Goal: Task Accomplishment & Management: Use online tool/utility

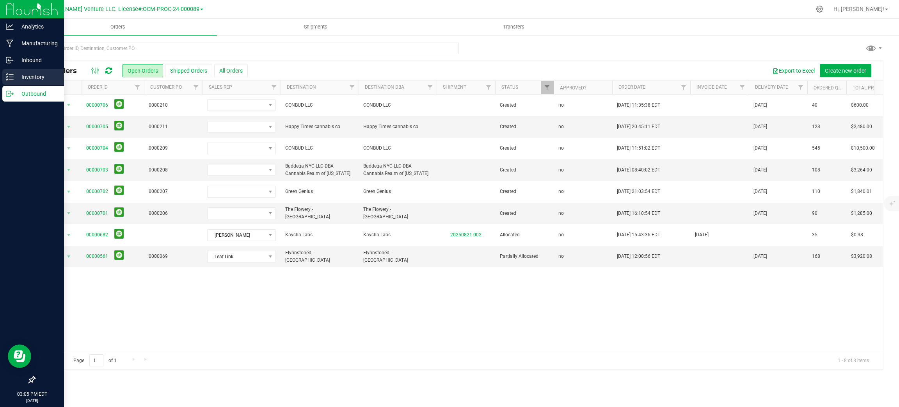
click at [25, 79] on p "Inventory" at bounding box center [37, 76] width 47 height 9
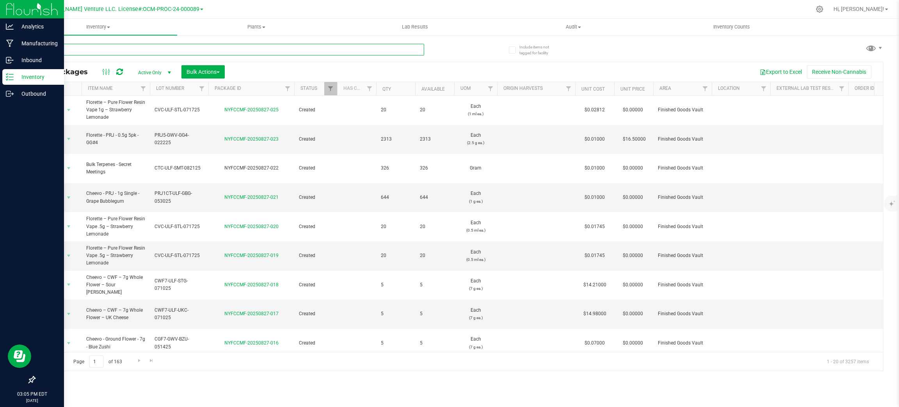
click at [143, 47] on input "text" at bounding box center [229, 50] width 390 height 12
type input "Gelato Sunset"
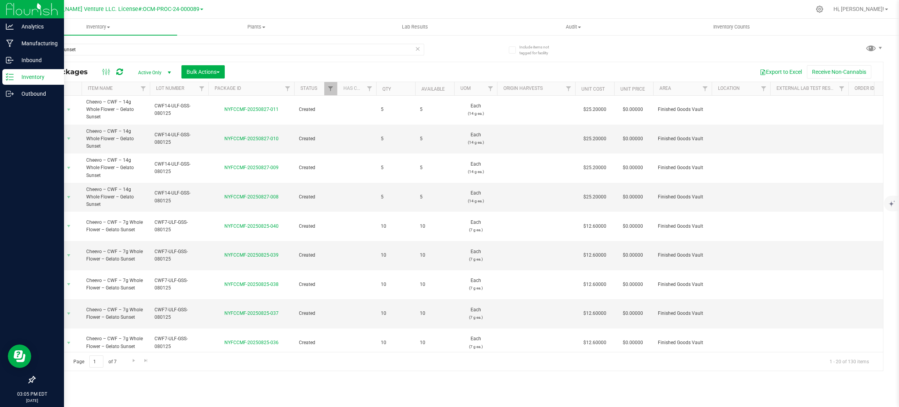
click at [394, 89] on th "Qty" at bounding box center [395, 89] width 39 height 14
click at [394, 89] on span at bounding box center [397, 89] width 6 height 6
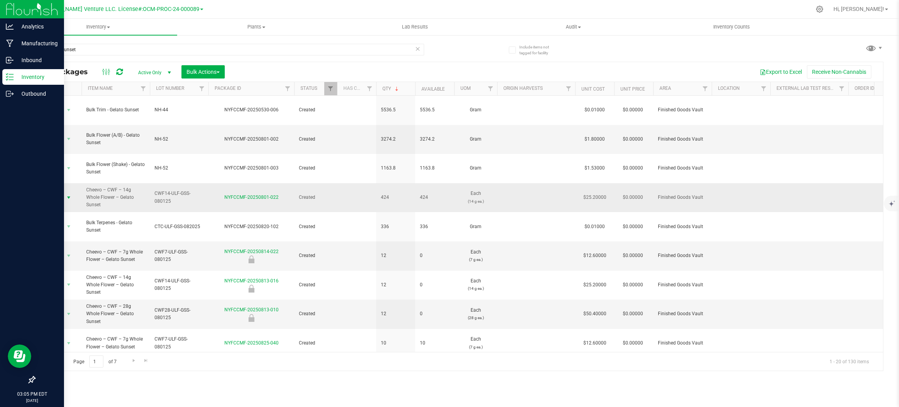
click at [64, 192] on span "select" at bounding box center [69, 197] width 10 height 11
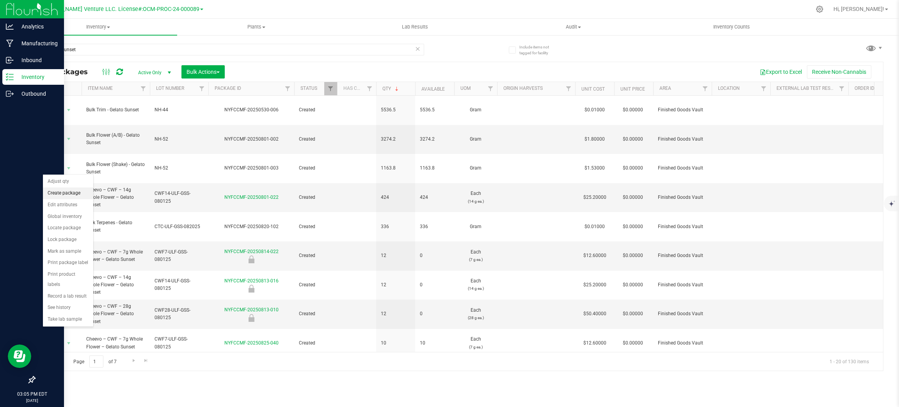
click at [80, 194] on li "Create package" at bounding box center [68, 193] width 50 height 12
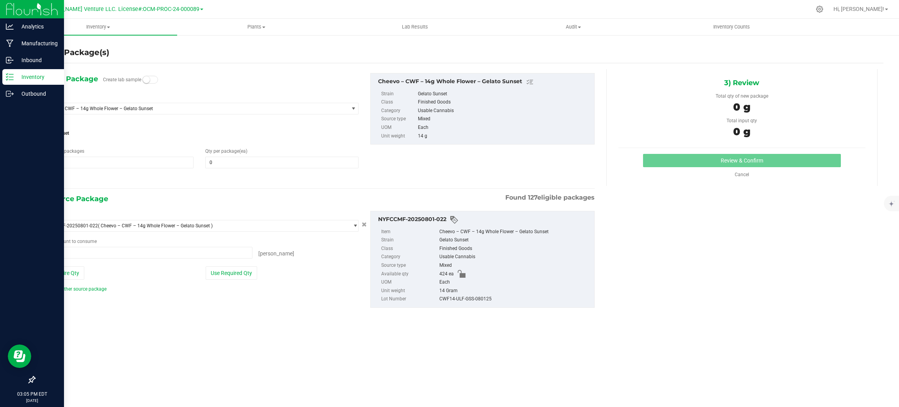
type input "0 ea"
click at [228, 151] on span "Qty per package (ea)" at bounding box center [226, 150] width 42 height 5
click at [231, 162] on span at bounding box center [281, 162] width 153 height 12
type input "5"
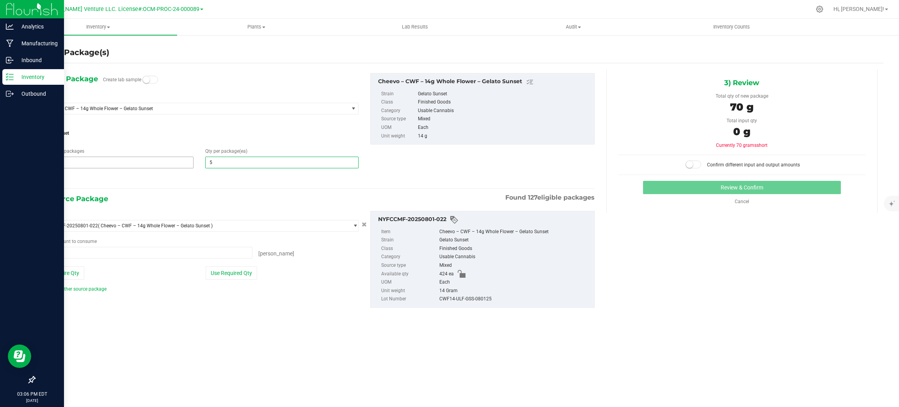
type input "5"
click at [137, 165] on span "1 1" at bounding box center [116, 162] width 153 height 12
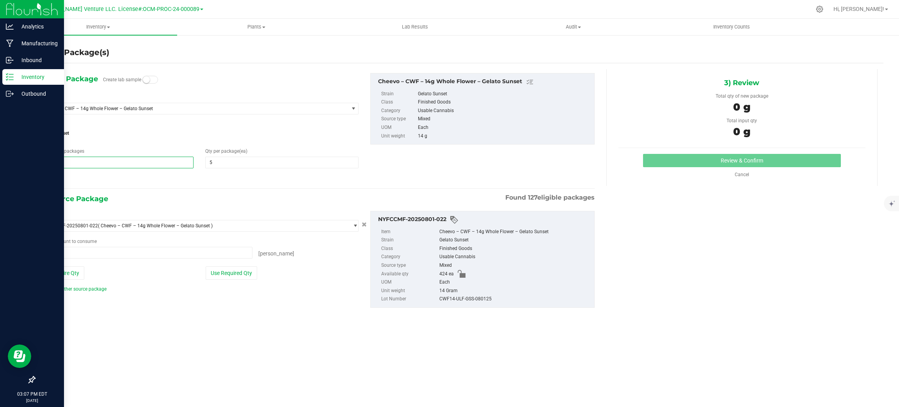
type input "0"
click at [249, 159] on span "5 5" at bounding box center [281, 162] width 153 height 12
click at [117, 164] on span at bounding box center [116, 162] width 153 height 12
click at [117, 164] on input "text" at bounding box center [117, 162] width 153 height 11
type input "81"
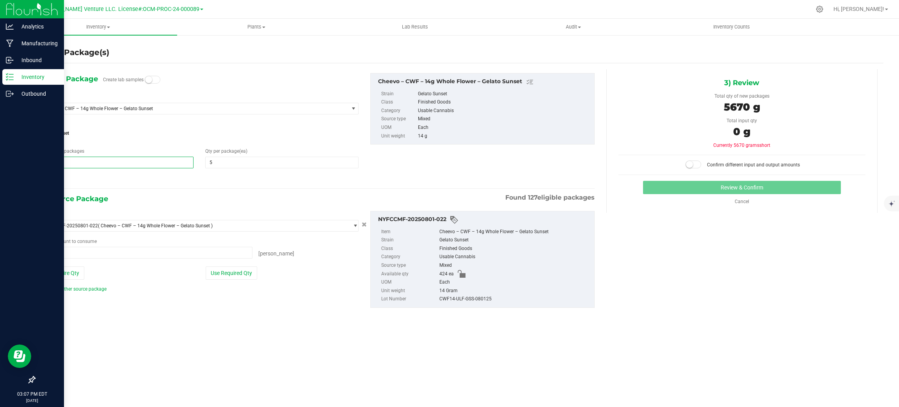
type input "81"
click at [44, 178] on icon at bounding box center [44, 179] width 8 height 10
type input "5"
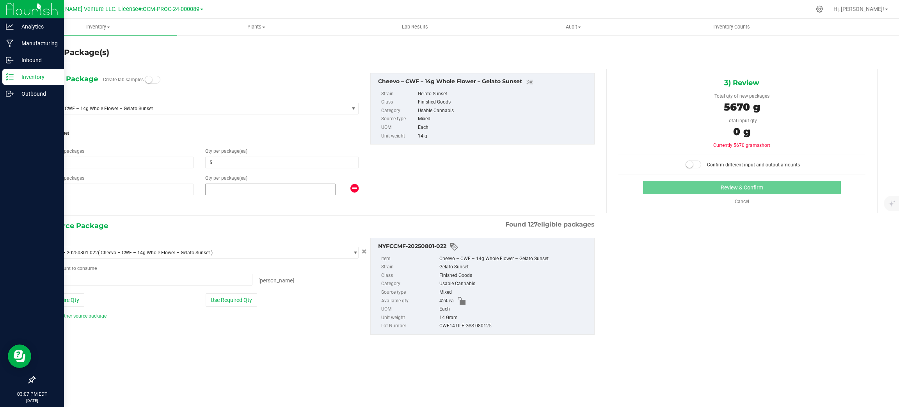
click at [249, 189] on span at bounding box center [270, 189] width 130 height 12
type input "4"
click at [458, 191] on div "1) New Package Create lab samples Select Item Cheevo – CWF – 14g Whole Flower –…" at bounding box center [317, 142] width 566 height 138
click at [245, 304] on button "Use Required Qty" at bounding box center [232, 299] width 52 height 13
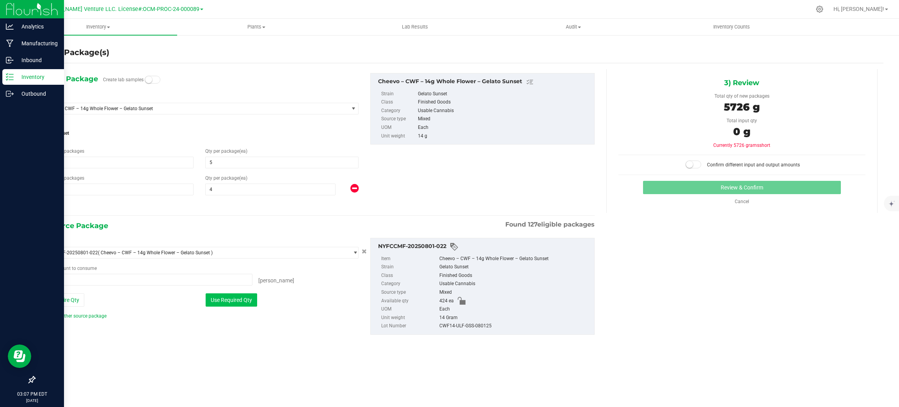
type input "409 ea"
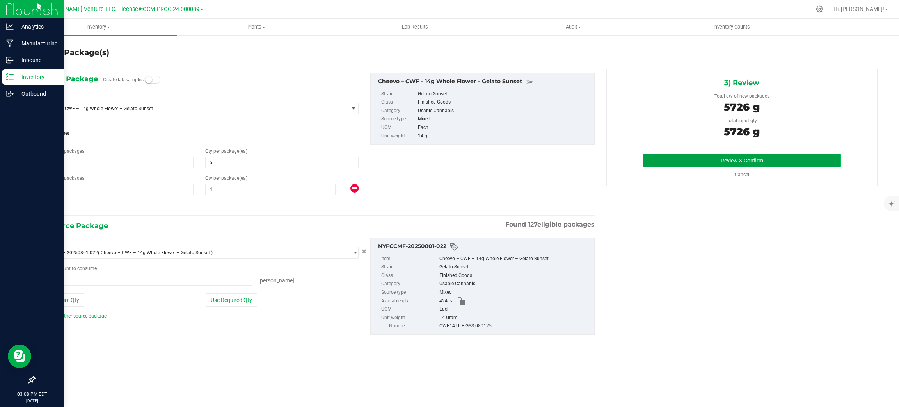
click at [729, 156] on button "Review & Confirm" at bounding box center [742, 160] width 198 height 13
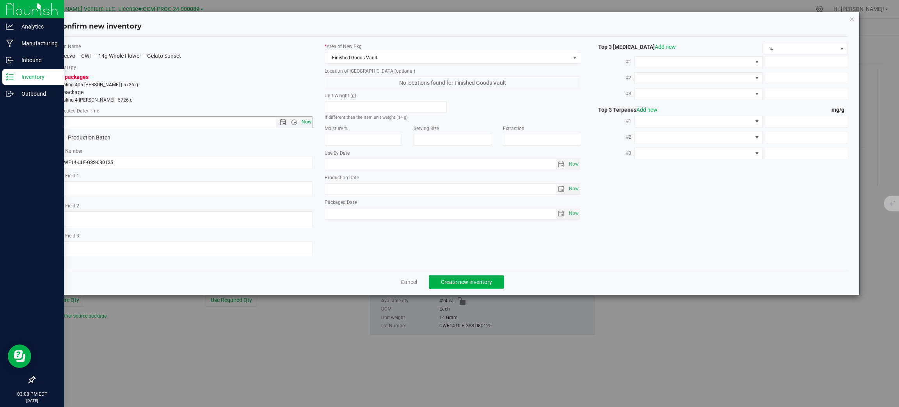
click at [309, 124] on span "Now" at bounding box center [306, 121] width 13 height 11
type input "[DATE] 3:08 PM"
click at [415, 286] on link "Cancel" at bounding box center [409, 282] width 16 height 8
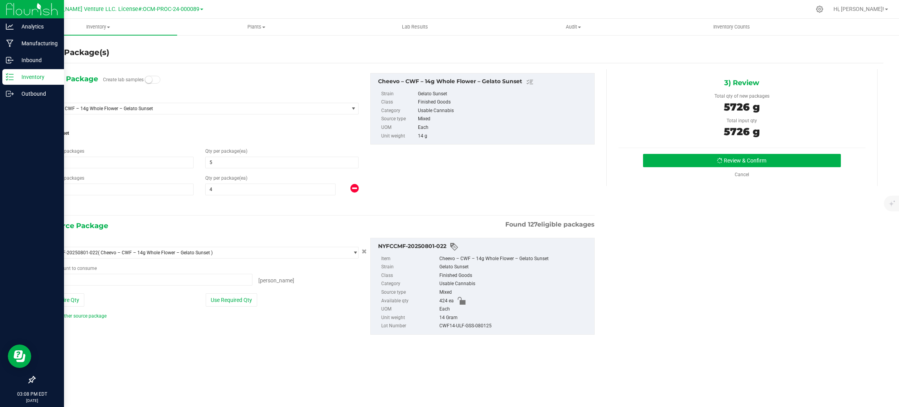
click at [443, 247] on div "NYFCCMF-20250801-022" at bounding box center [484, 246] width 212 height 9
click at [76, 160] on span "81 81" at bounding box center [116, 162] width 153 height 12
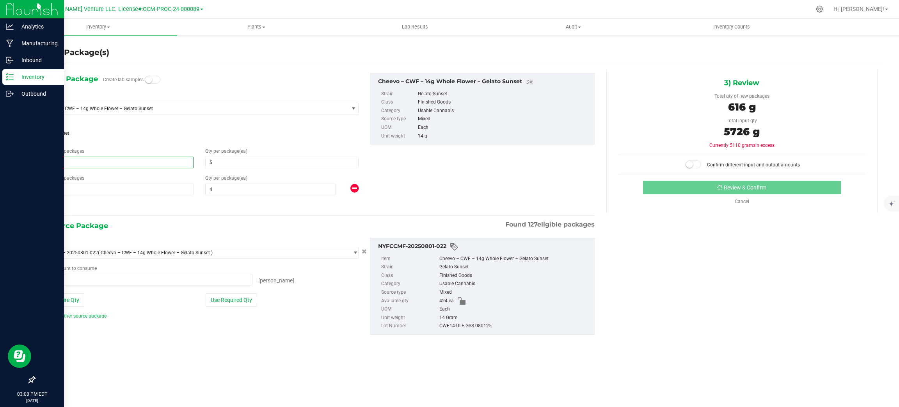
type input "83"
drag, startPoint x: 80, startPoint y: 156, endPoint x: 95, endPoint y: 144, distance: 18.9
click at [85, 151] on div "Number of packages 81 83" at bounding box center [116, 158] width 165 height 21
type input "83"
click at [100, 140] on div "Strain Gelato Sunset" at bounding box center [199, 131] width 318 height 21
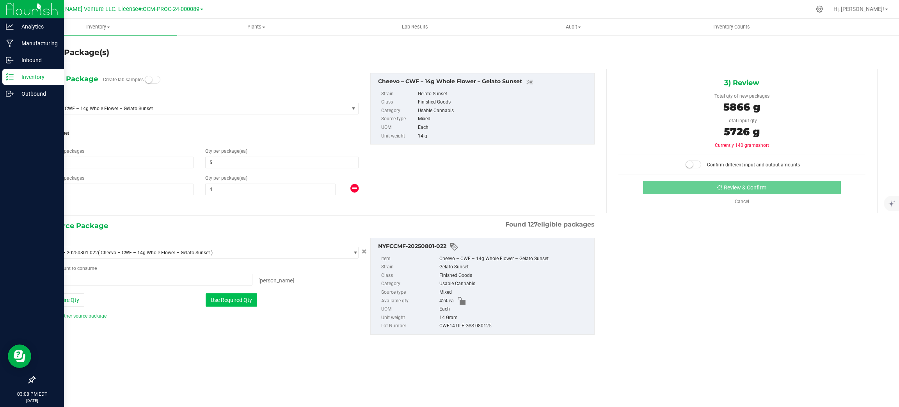
click at [242, 301] on button "Use Required Qty" at bounding box center [232, 299] width 52 height 13
type input "419 ea"
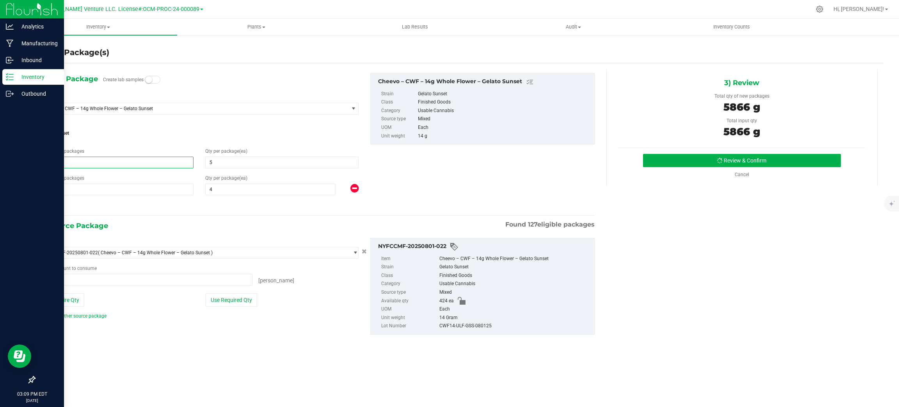
click at [81, 160] on span "83 83" at bounding box center [116, 162] width 153 height 12
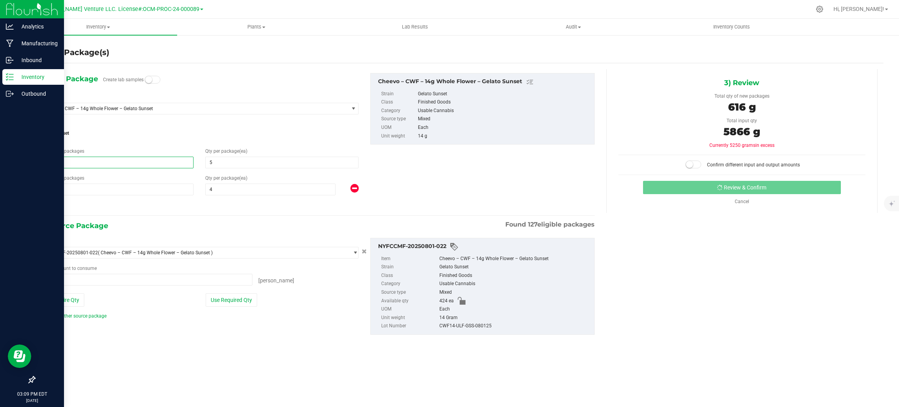
type input "83"
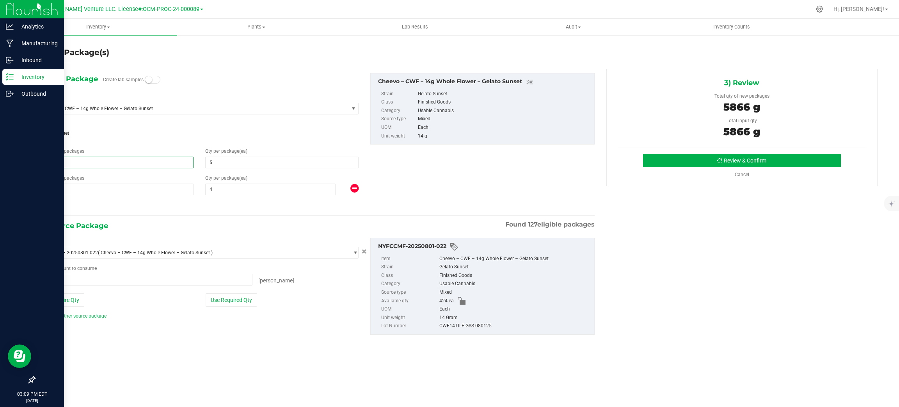
drag, startPoint x: 486, startPoint y: 182, endPoint x: 537, endPoint y: 181, distance: 50.7
click at [486, 181] on div "1) New Package Create lab samples Select Item Cheevo – CWF – 14g Whole Flower –…" at bounding box center [317, 142] width 566 height 138
click at [231, 302] on button "Use Required Qty" at bounding box center [232, 299] width 52 height 13
click at [748, 159] on button "Review & Confirm" at bounding box center [742, 160] width 198 height 13
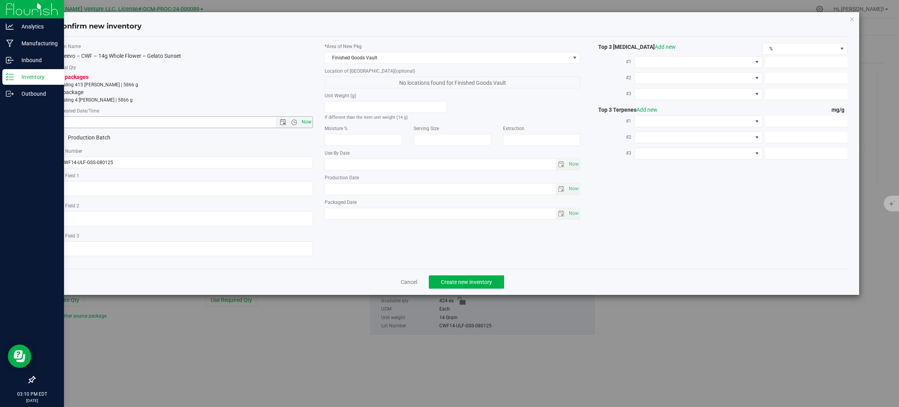
click at [306, 126] on span "Now" at bounding box center [306, 121] width 13 height 11
type input "[DATE] 3:10 PM"
click at [470, 285] on span "Create new inventory" at bounding box center [466, 282] width 51 height 6
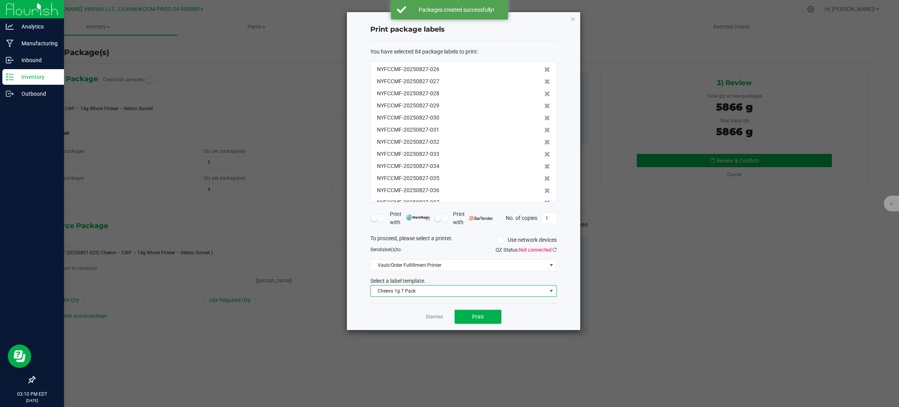
click at [451, 289] on span "Cheevo 1g 7 Pack" at bounding box center [459, 290] width 176 height 11
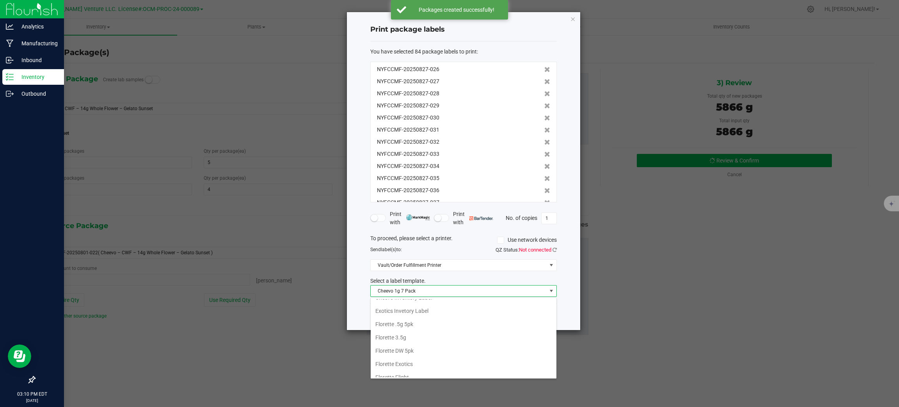
scroll to position [87, 0]
click at [418, 311] on li "Exotics Invetory Label" at bounding box center [464, 311] width 186 height 13
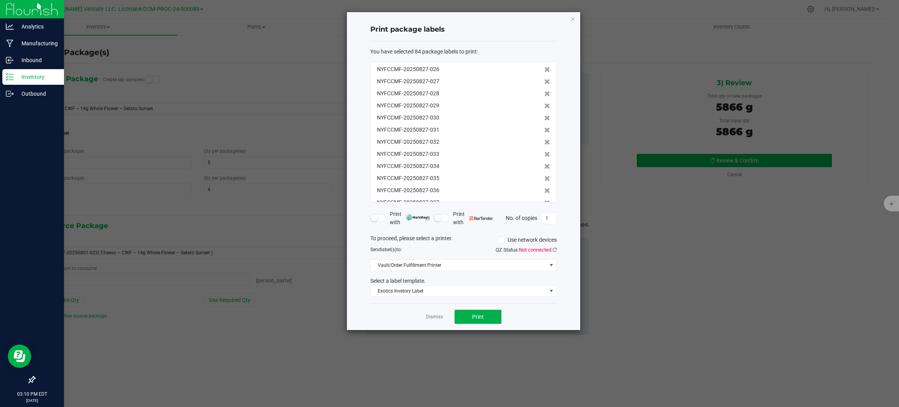
click at [558, 251] on div "QZ Status: Not connected" at bounding box center [513, 250] width 99 height 8
click at [474, 319] on span "Print" at bounding box center [478, 316] width 12 height 6
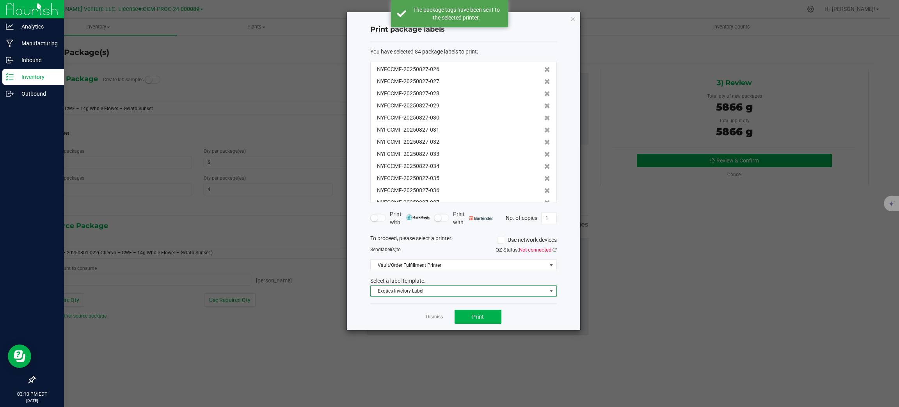
click at [437, 289] on span "Exotics Invetory Label" at bounding box center [459, 290] width 176 height 11
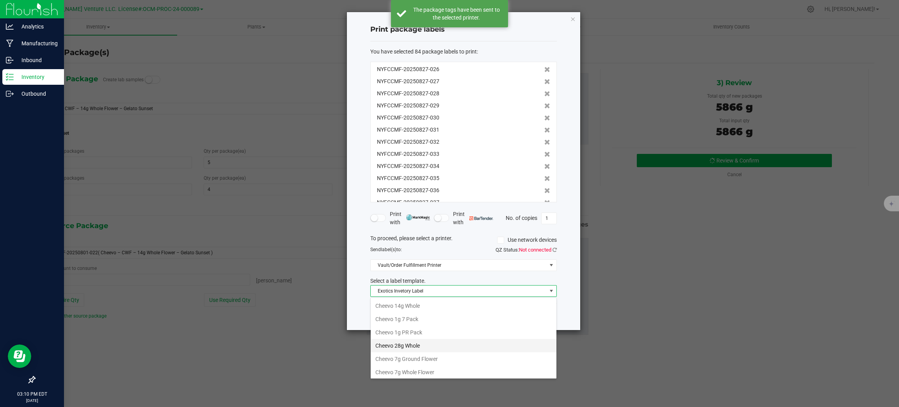
scroll to position [12, 186]
click at [422, 358] on li "Cheevo Inventory Label" at bounding box center [464, 355] width 186 height 13
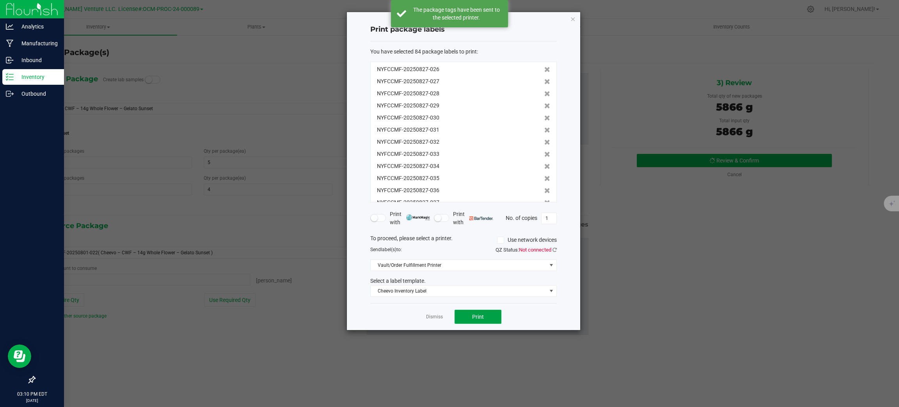
click at [484, 318] on button "Print" at bounding box center [478, 316] width 47 height 14
click at [432, 319] on link "Dismiss" at bounding box center [434, 316] width 17 height 7
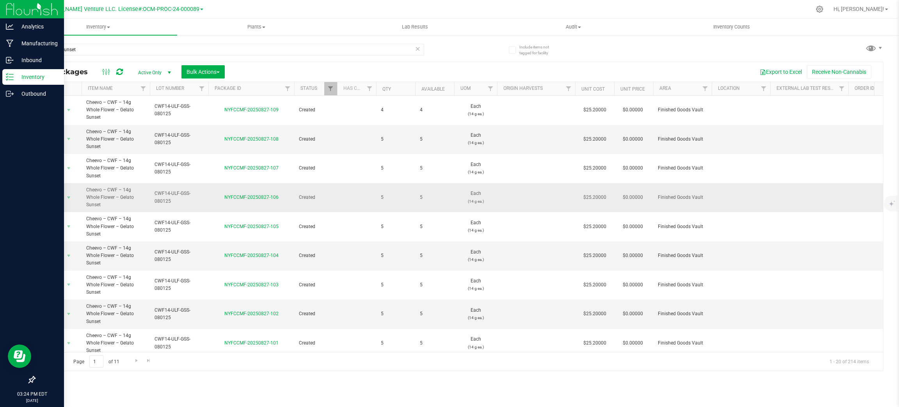
scroll to position [185, 0]
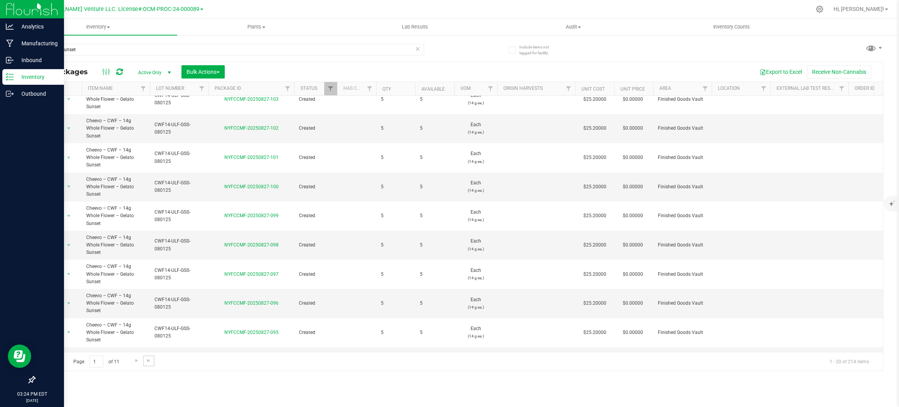
drag, startPoint x: 153, startPoint y: 359, endPoint x: 139, endPoint y: 402, distance: 44.9
click at [152, 359] on link "Go to the last page" at bounding box center [148, 360] width 11 height 11
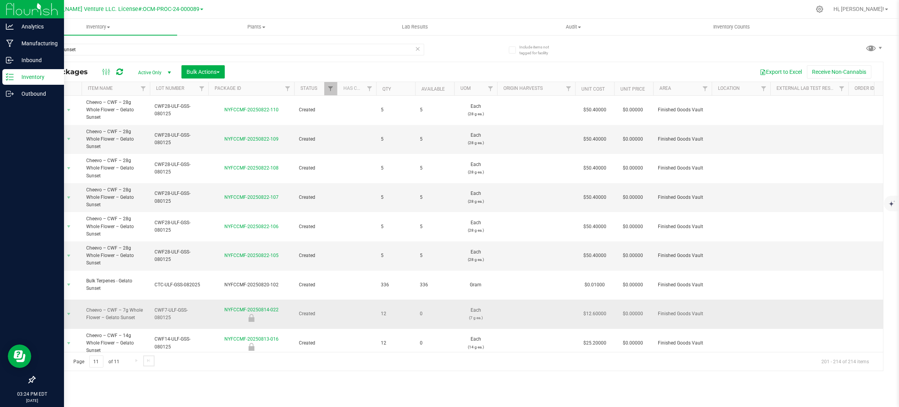
scroll to position [53, 0]
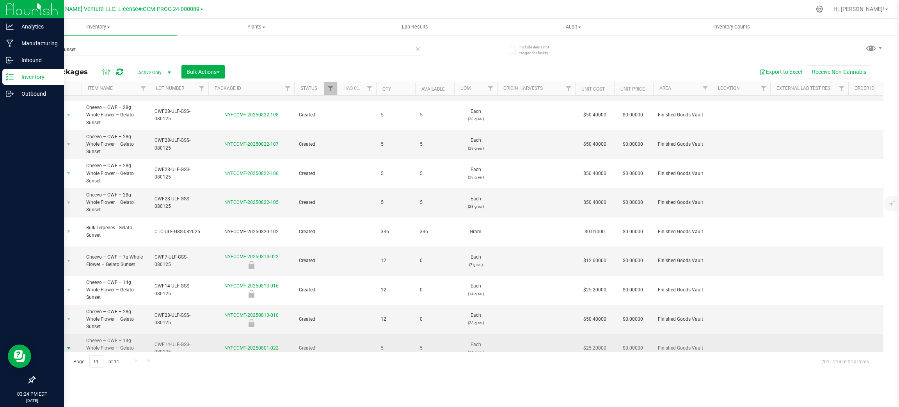
click at [68, 345] on span "select" at bounding box center [69, 348] width 6 height 6
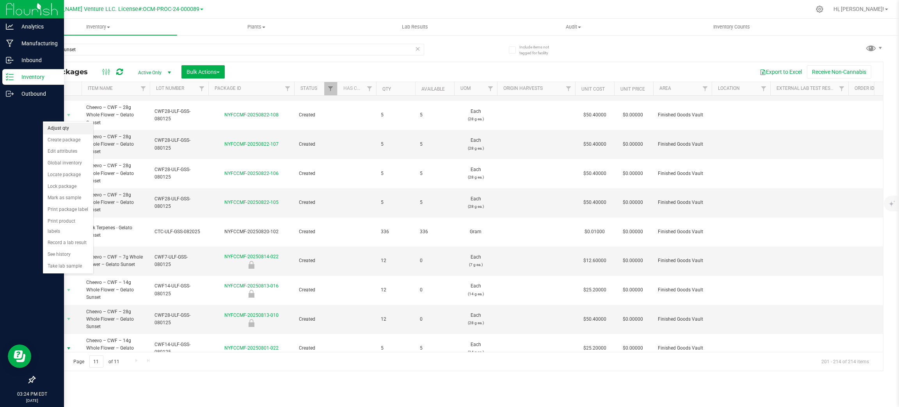
click at [65, 130] on li "Adjust qty" at bounding box center [68, 129] width 50 height 12
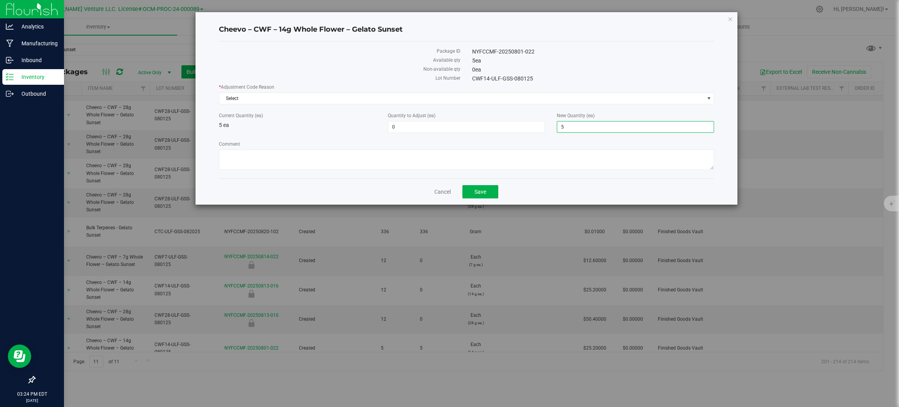
click at [579, 128] on span "5 5" at bounding box center [635, 127] width 157 height 12
type input "10"
type input "5"
type input "10"
click at [281, 92] on span "Select" at bounding box center [466, 98] width 495 height 12
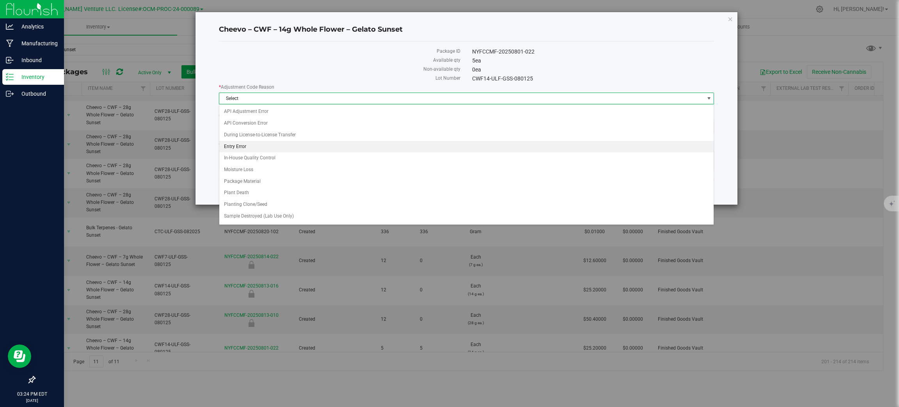
click at [271, 143] on li "Entry Error" at bounding box center [466, 147] width 494 height 12
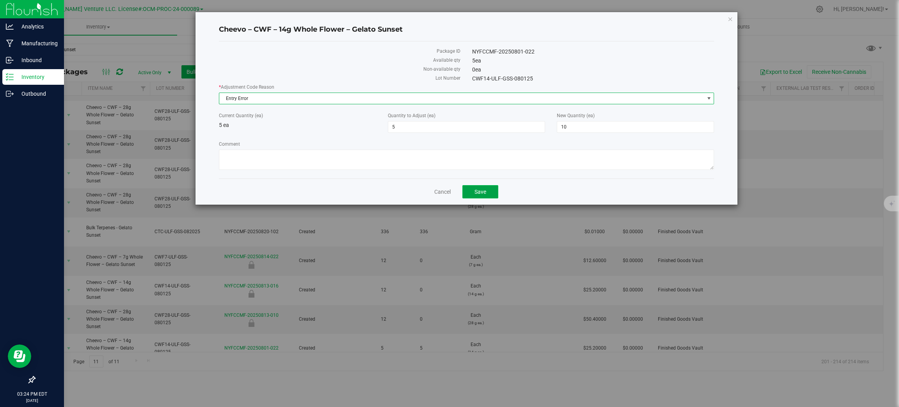
click at [474, 189] on button "Save" at bounding box center [480, 191] width 36 height 13
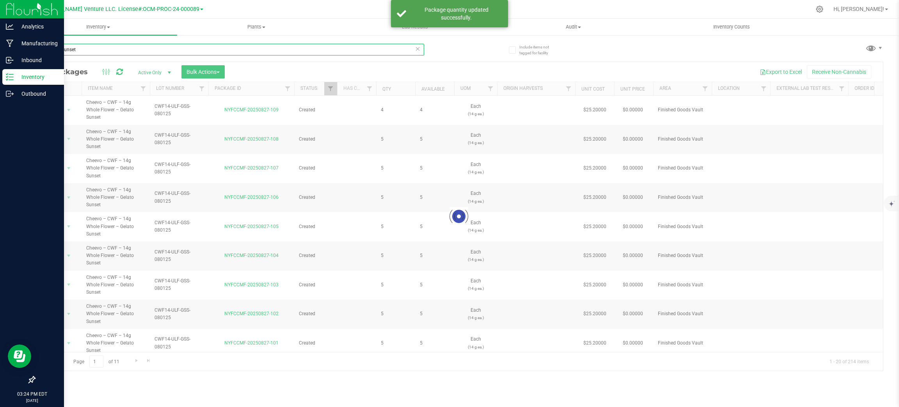
click at [152, 47] on input "Gelato Sunset" at bounding box center [229, 50] width 390 height 12
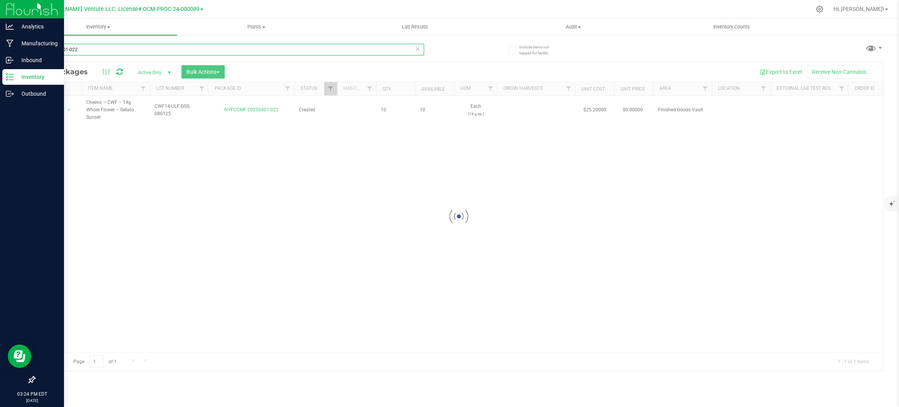
type input "20250801-022"
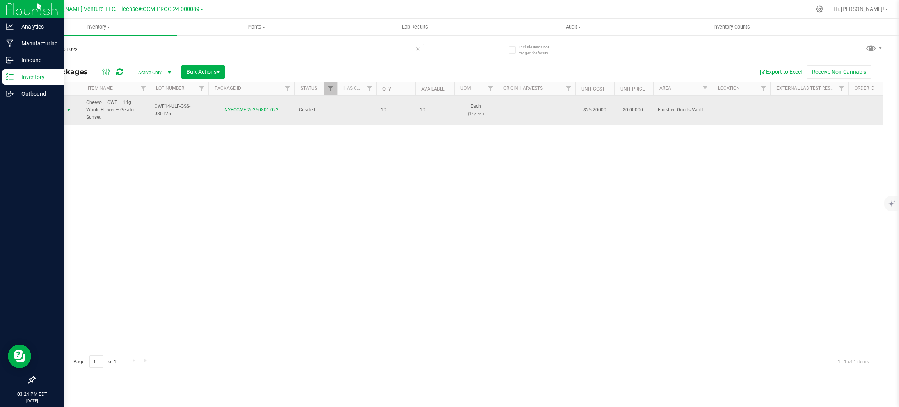
click at [71, 108] on span "select" at bounding box center [69, 110] width 6 height 6
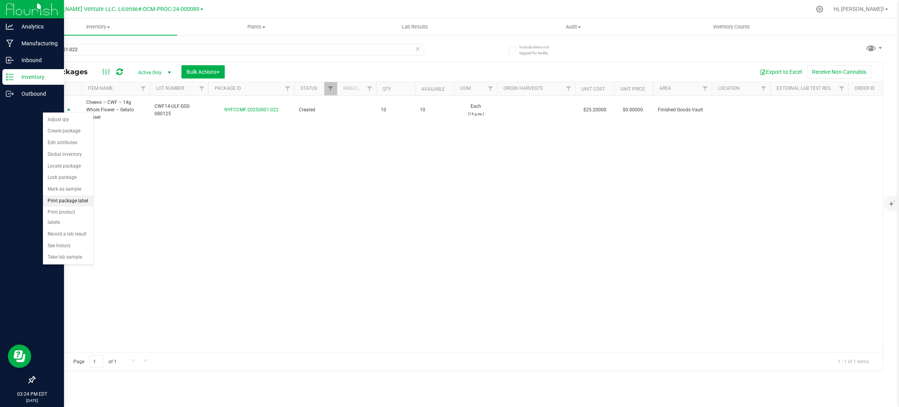
click at [80, 204] on li "Print package label" at bounding box center [68, 201] width 50 height 12
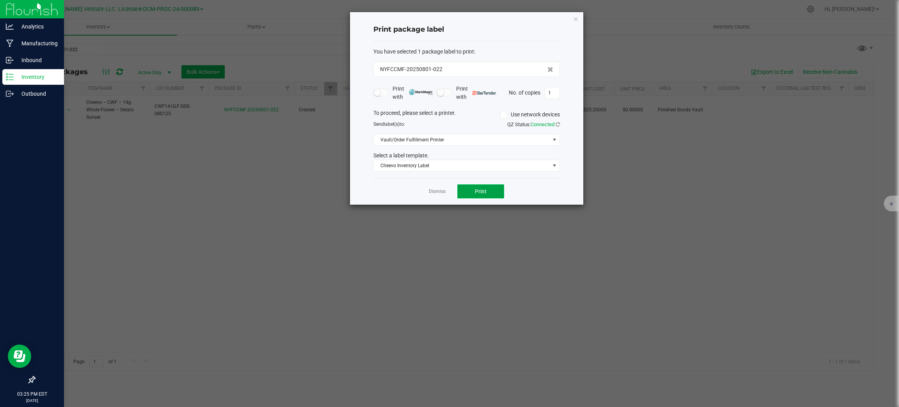
click at [490, 193] on button "Print" at bounding box center [480, 191] width 47 height 14
click at [432, 194] on link "Dismiss" at bounding box center [437, 191] width 17 height 7
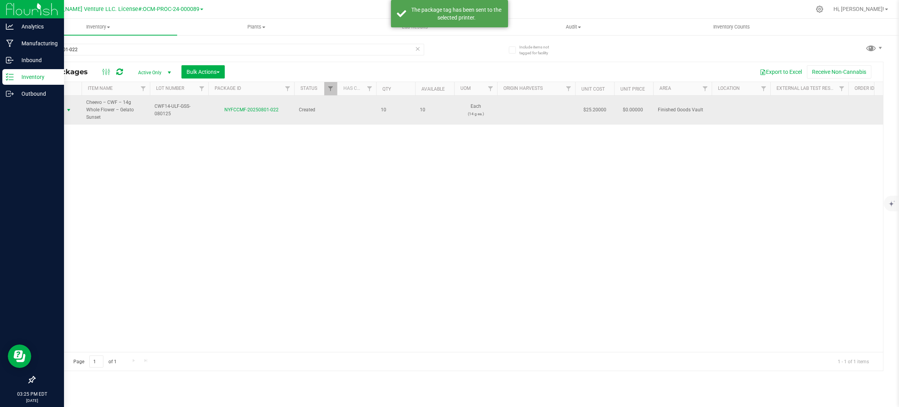
click at [68, 107] on span "select" at bounding box center [69, 110] width 6 height 6
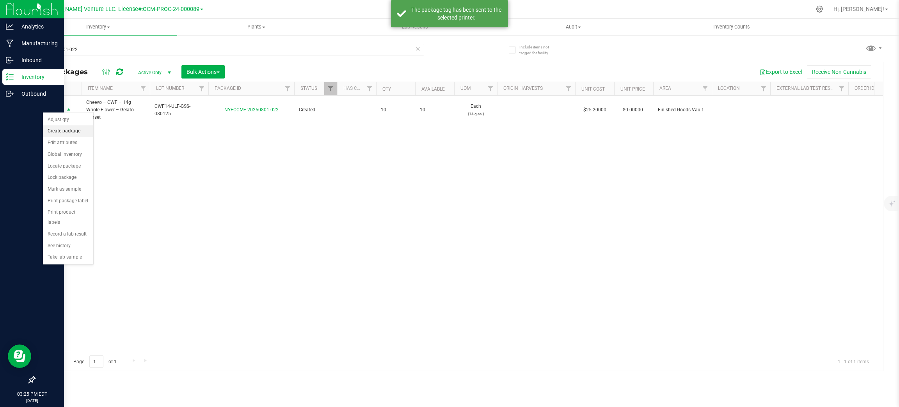
click at [64, 133] on li "Create package" at bounding box center [68, 131] width 50 height 12
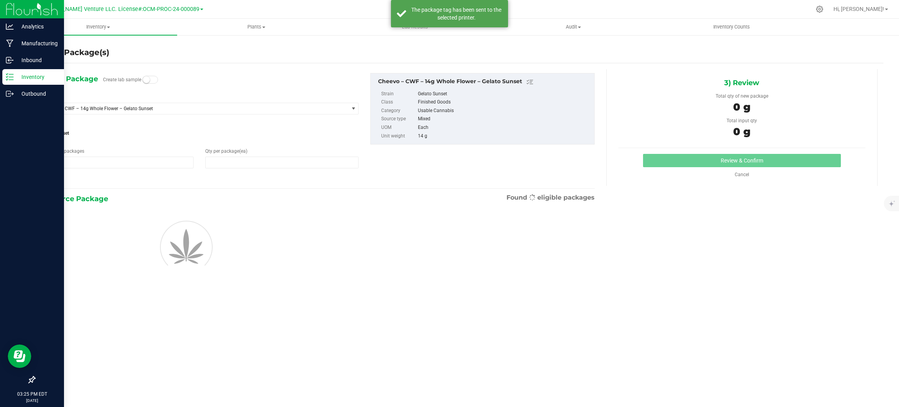
type input "1"
type input "0"
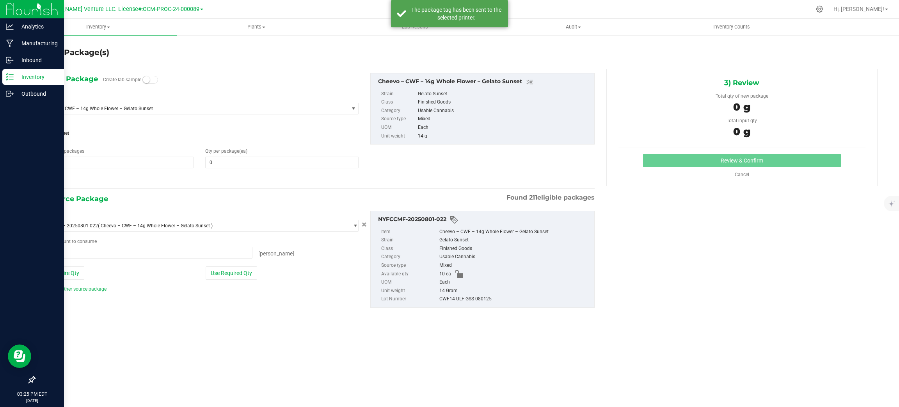
type input "0 ea"
click at [243, 170] on div "1) New Package Create lab sample Select Item Cheevo – CWF – 14g Whole Flower – …" at bounding box center [199, 128] width 330 height 111
click at [245, 160] on span "0 0" at bounding box center [281, 162] width 153 height 12
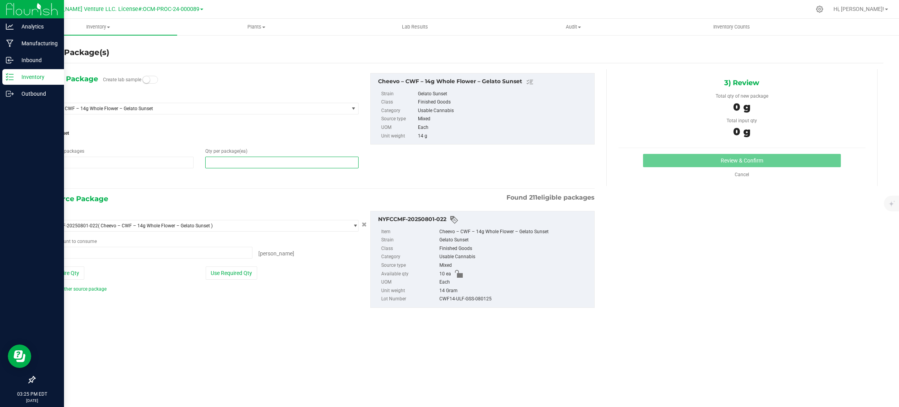
type input "5"
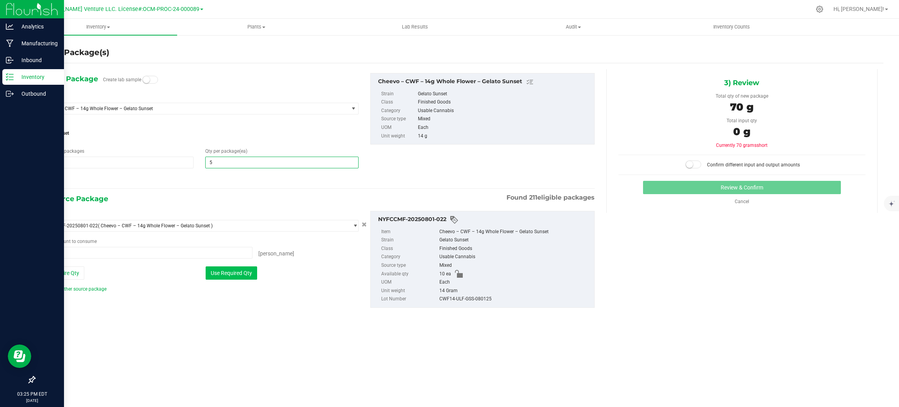
click at [231, 275] on button "Use Required Qty" at bounding box center [232, 272] width 52 height 13
type input "5"
type input "5 ea"
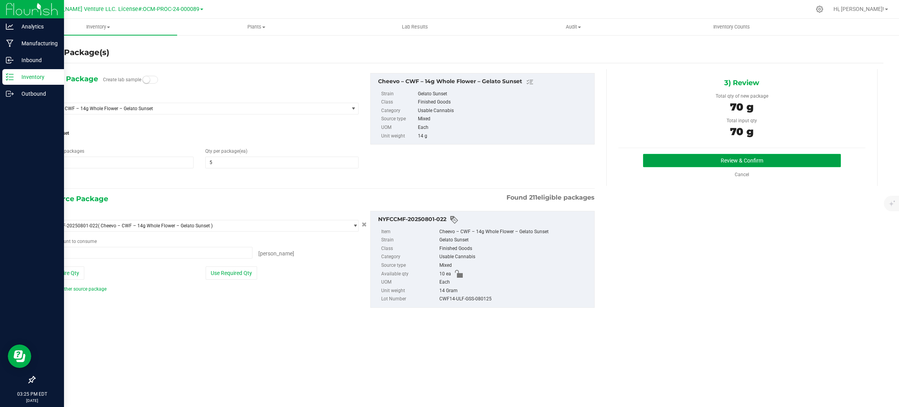
click at [749, 156] on button "Review & Confirm" at bounding box center [742, 160] width 198 height 13
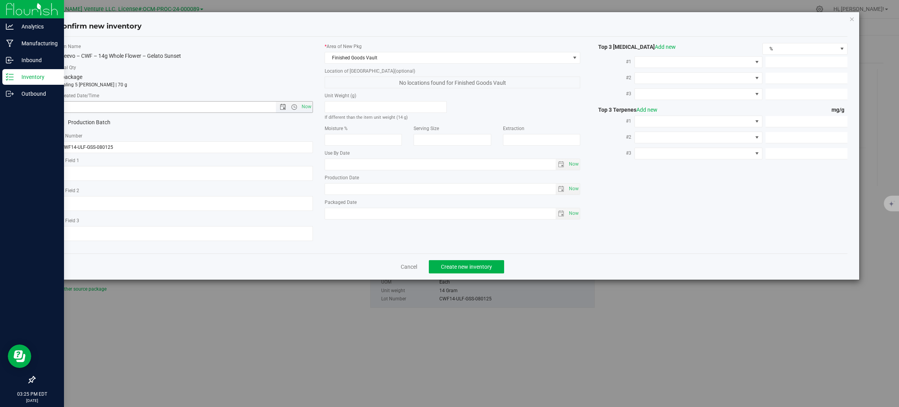
click at [311, 112] on span "Now" at bounding box center [185, 107] width 256 height 12
click at [306, 108] on span "Now" at bounding box center [306, 106] width 13 height 11
type input "[DATE] 3:25 PM"
click at [487, 273] on button "Create new inventory" at bounding box center [466, 266] width 75 height 13
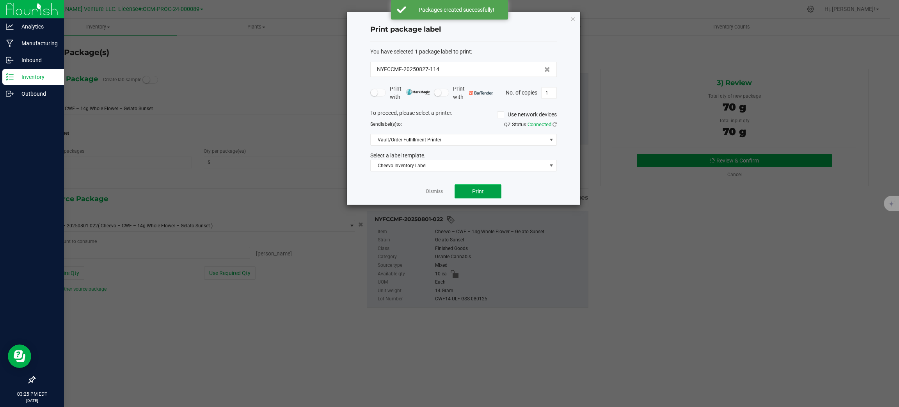
click at [478, 188] on span "Print" at bounding box center [478, 191] width 12 height 6
